Goal: Information Seeking & Learning: Learn about a topic

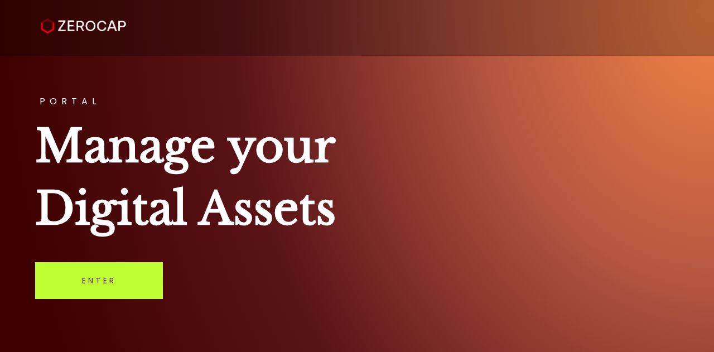
click at [100, 276] on link "Enter" at bounding box center [99, 280] width 128 height 37
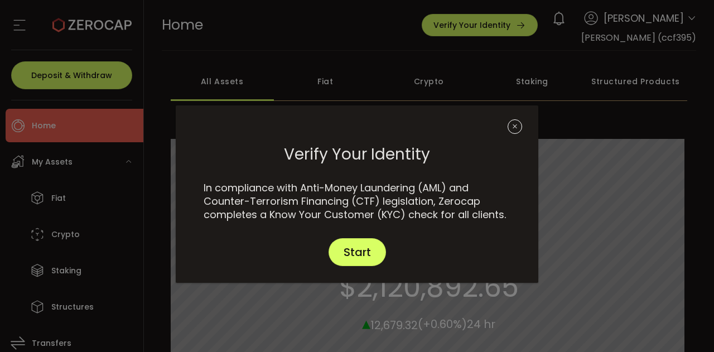
click at [515, 122] on icon "Close" at bounding box center [515, 126] width 15 height 15
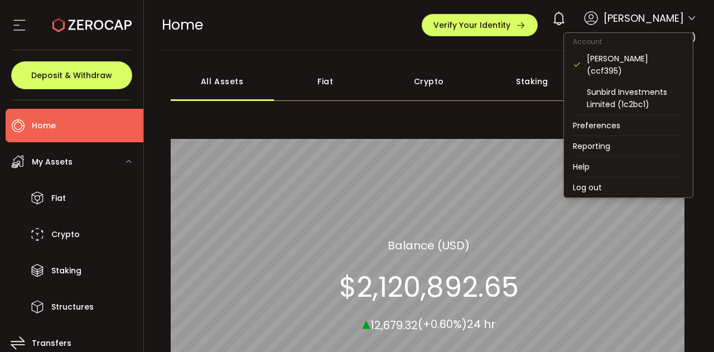
click at [688, 18] on icon at bounding box center [691, 18] width 9 height 9
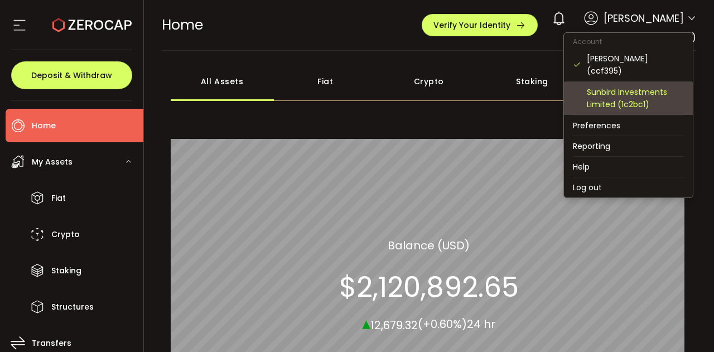
click at [624, 99] on div "Sunbird Investments Limited (1c2bc1)" at bounding box center [635, 98] width 97 height 25
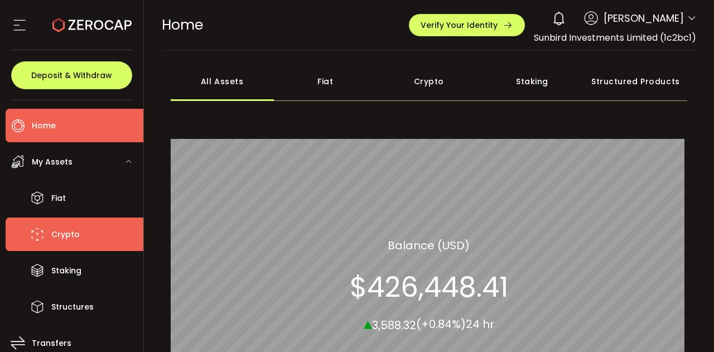
click at [56, 231] on span "Crypto" at bounding box center [65, 234] width 28 height 16
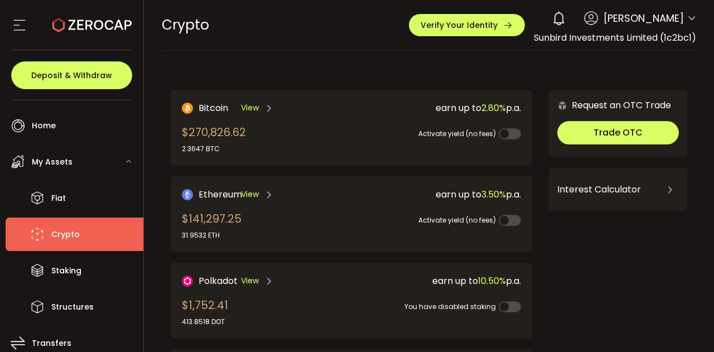
click at [511, 222] on span at bounding box center [510, 220] width 22 height 11
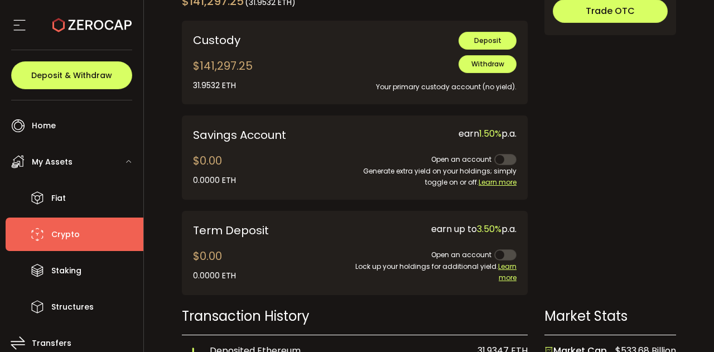
scroll to position [412, 0]
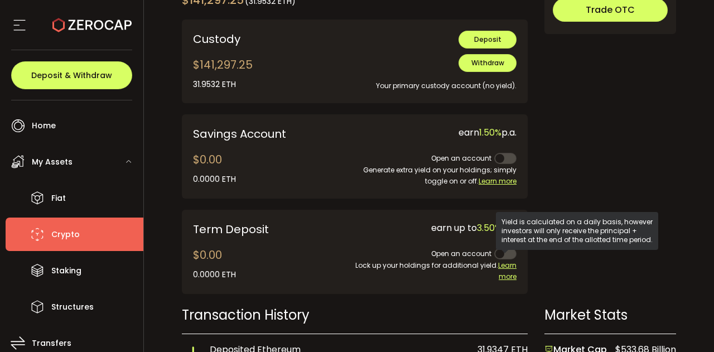
click at [506, 275] on span "Learn more" at bounding box center [507, 270] width 18 height 21
click at [506, 264] on span "Learn more" at bounding box center [507, 270] width 18 height 21
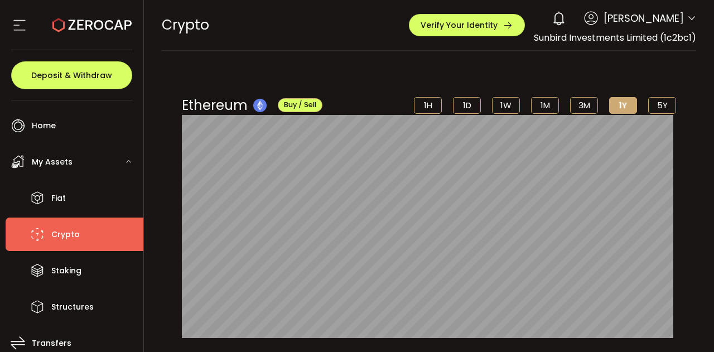
scroll to position [0, 0]
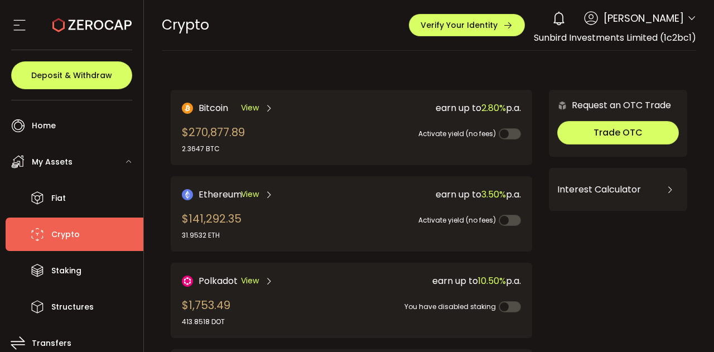
drag, startPoint x: 181, startPoint y: 134, endPoint x: 238, endPoint y: 128, distance: 57.3
click at [238, 128] on div "$270,877.89 2.3647 BTC" at bounding box center [213, 139] width 63 height 30
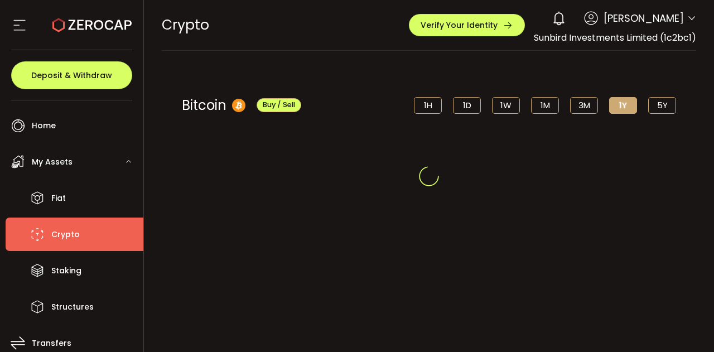
click at [238, 128] on div at bounding box center [429, 176] width 571 height 352
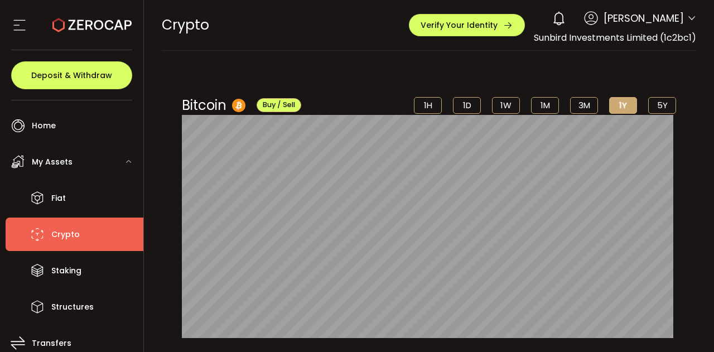
click at [664, 102] on li "5Y" at bounding box center [662, 105] width 28 height 17
